Goal: Obtain resource: Obtain resource

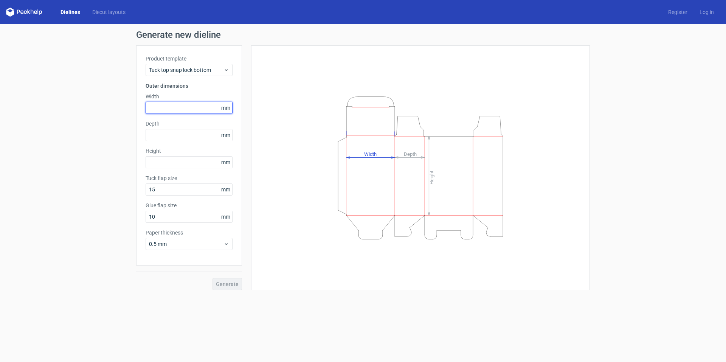
click at [166, 113] on input "text" at bounding box center [189, 108] width 87 height 12
drag, startPoint x: 166, startPoint y: 108, endPoint x: 33, endPoint y: 98, distance: 133.8
click at [33, 98] on div "Generate new dieline Product template Tuck top snap lock bottom Outer dimension…" at bounding box center [363, 160] width 726 height 272
type input "90"
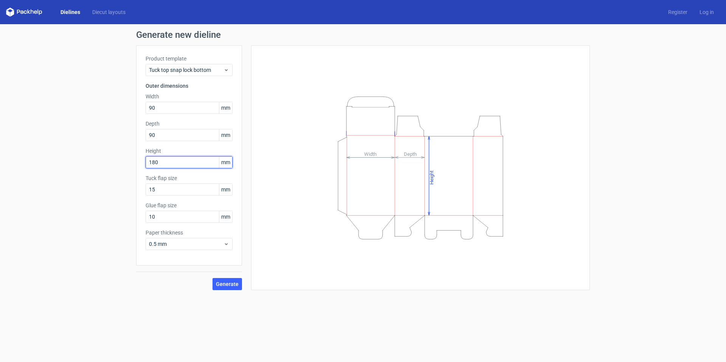
type input "180"
click at [213, 278] on button "Generate" at bounding box center [227, 284] width 29 height 12
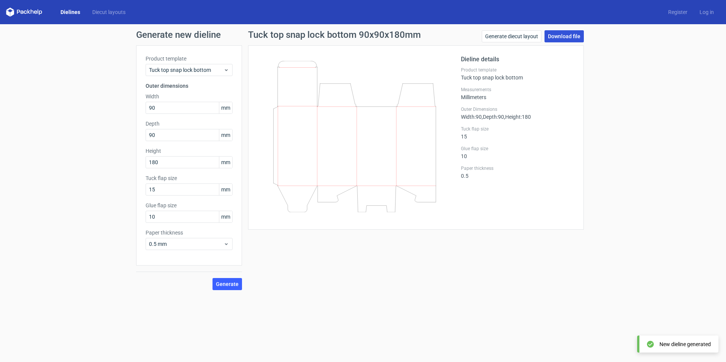
click at [564, 36] on link "Download file" at bounding box center [563, 36] width 39 height 12
click at [558, 36] on link "Download file" at bounding box center [563, 36] width 39 height 12
click at [218, 288] on button "Generate" at bounding box center [227, 284] width 29 height 12
click at [534, 32] on link "Generate diecut layout" at bounding box center [512, 36] width 60 height 12
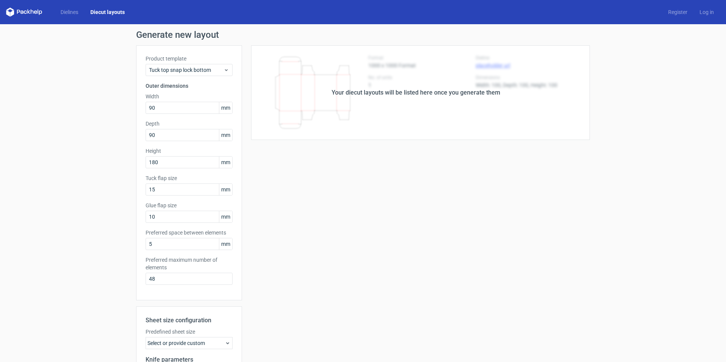
click at [478, 81] on div "Your diecut layouts will be listed here once you generate them" at bounding box center [416, 92] width 348 height 95
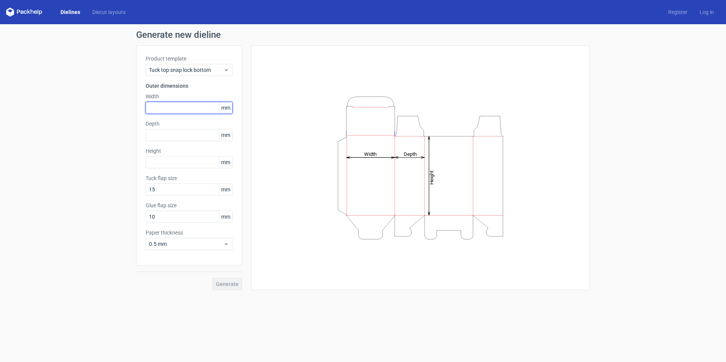
click at [167, 103] on input "text" at bounding box center [189, 108] width 87 height 12
type input "90"
type input "180"
click at [213, 278] on button "Generate" at bounding box center [227, 284] width 29 height 12
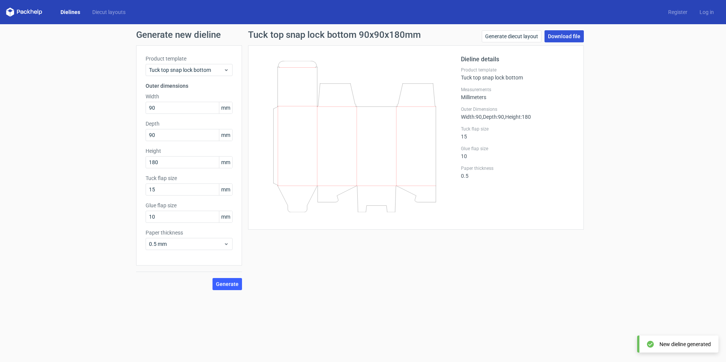
click at [562, 39] on link "Download file" at bounding box center [563, 36] width 39 height 12
click at [556, 101] on div "Dieline details Product template Tuck top snap lock bottom Measurements Millime…" at bounding box center [517, 137] width 113 height 165
click at [470, 183] on div "Dieline details Product template Tuck top snap lock bottom Measurements Millime…" at bounding box center [517, 137] width 113 height 165
click at [658, 73] on div "Generate new dieline Product template Tuck top snap lock bottom Outer dimension…" at bounding box center [363, 160] width 726 height 272
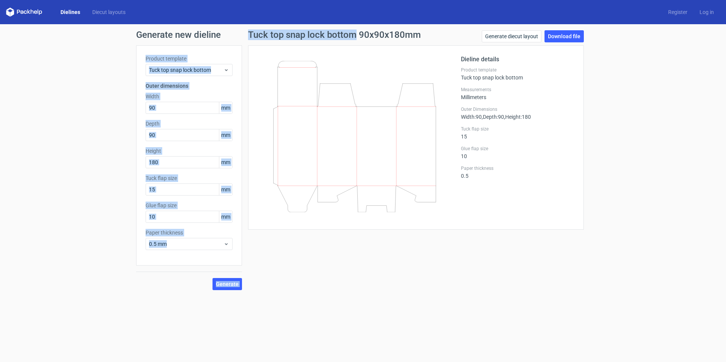
drag, startPoint x: 357, startPoint y: 34, endPoint x: 237, endPoint y: 27, distance: 119.3
click at [237, 27] on div "Generate new dieline Product template Tuck top snap lock bottom Outer dimension…" at bounding box center [363, 160] width 726 height 272
click at [252, 32] on h1 "Tuck top snap lock bottom 90x90x180mm" at bounding box center [334, 34] width 173 height 9
drag, startPoint x: 244, startPoint y: 30, endPoint x: 357, endPoint y: 40, distance: 113.2
click at [357, 40] on div "Generate new dieline Product template Tuck top snap lock bottom Outer dimension…" at bounding box center [363, 160] width 726 height 272
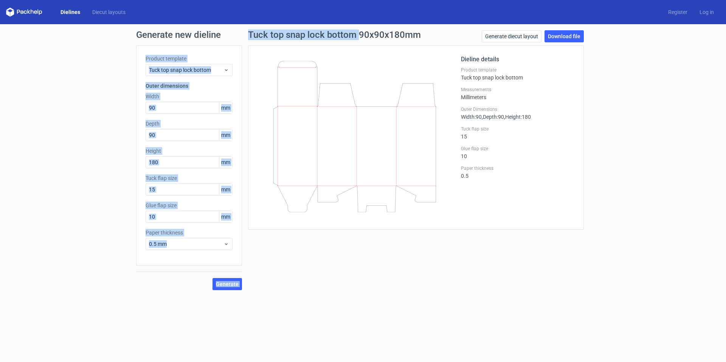
click at [357, 40] on div "Tuck top snap lock bottom 90x90x180mm Generate diecut layout Download file" at bounding box center [416, 37] width 336 height 15
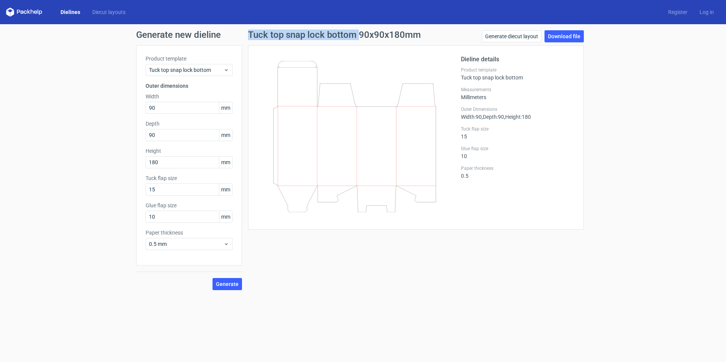
drag, startPoint x: 357, startPoint y: 37, endPoint x: 247, endPoint y: 33, distance: 109.7
click at [247, 33] on div "Tuck top snap lock bottom 90x90x180mm Generate diecut layout Download file Diel…" at bounding box center [416, 160] width 348 height 260
